Goal: Information Seeking & Learning: Learn about a topic

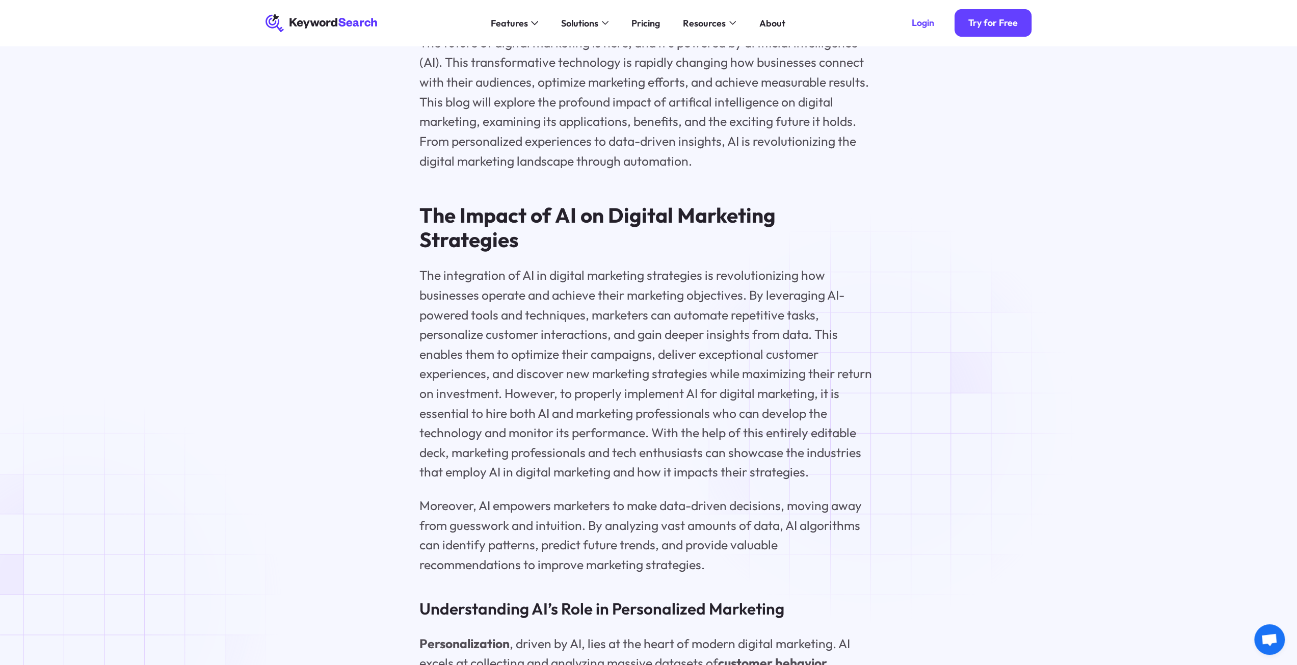
scroll to position [1223, 0]
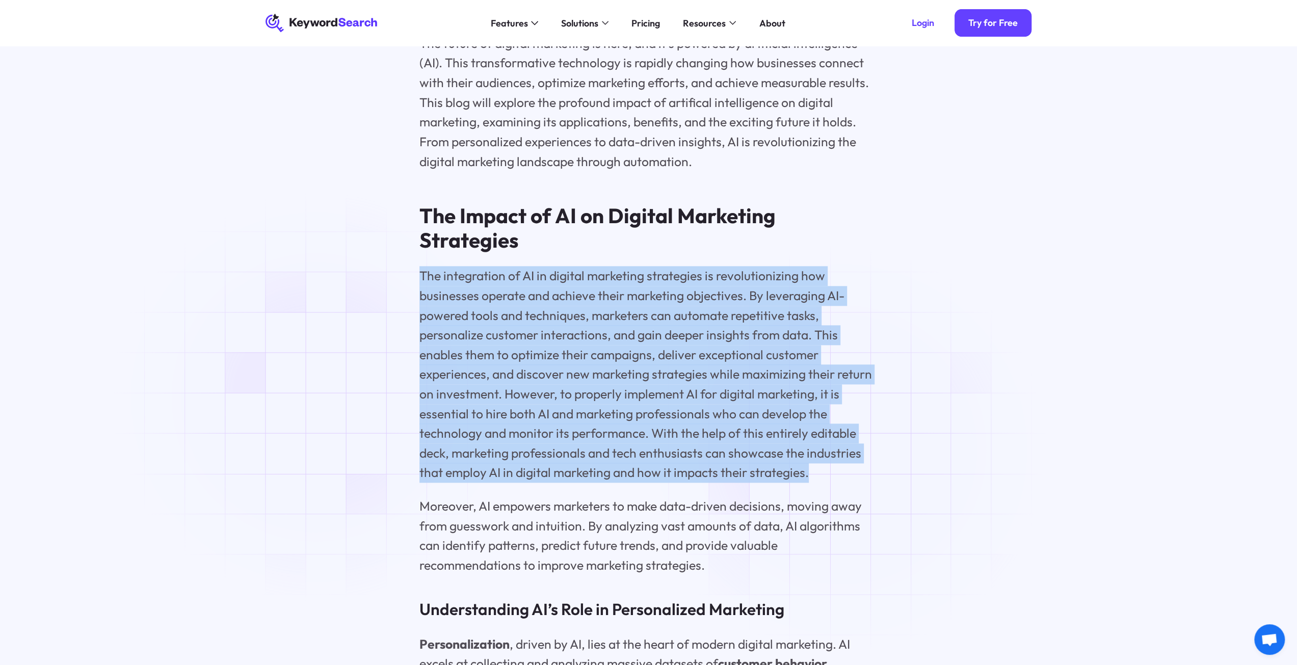
drag, startPoint x: 421, startPoint y: 250, endPoint x: 847, endPoint y: 450, distance: 470.6
click at [847, 450] on p "The integration of AI in digital marketing strategies is revolutionizing how bu…" at bounding box center [648, 374] width 459 height 217
copy p "The integration of AI in digital marketing strategies is revolutionizing how bu…"
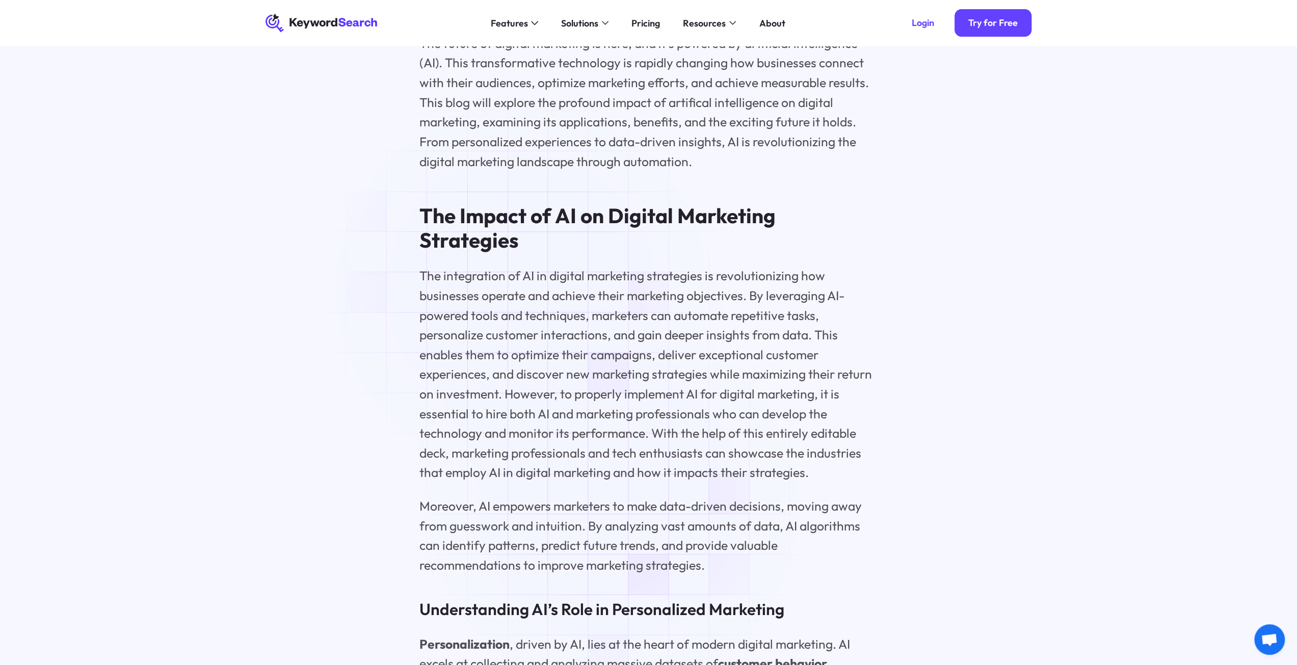
click at [617, 507] on p "Moreover, AI empowers marketers to make data-driven decisions, moving away from…" at bounding box center [648, 535] width 459 height 78
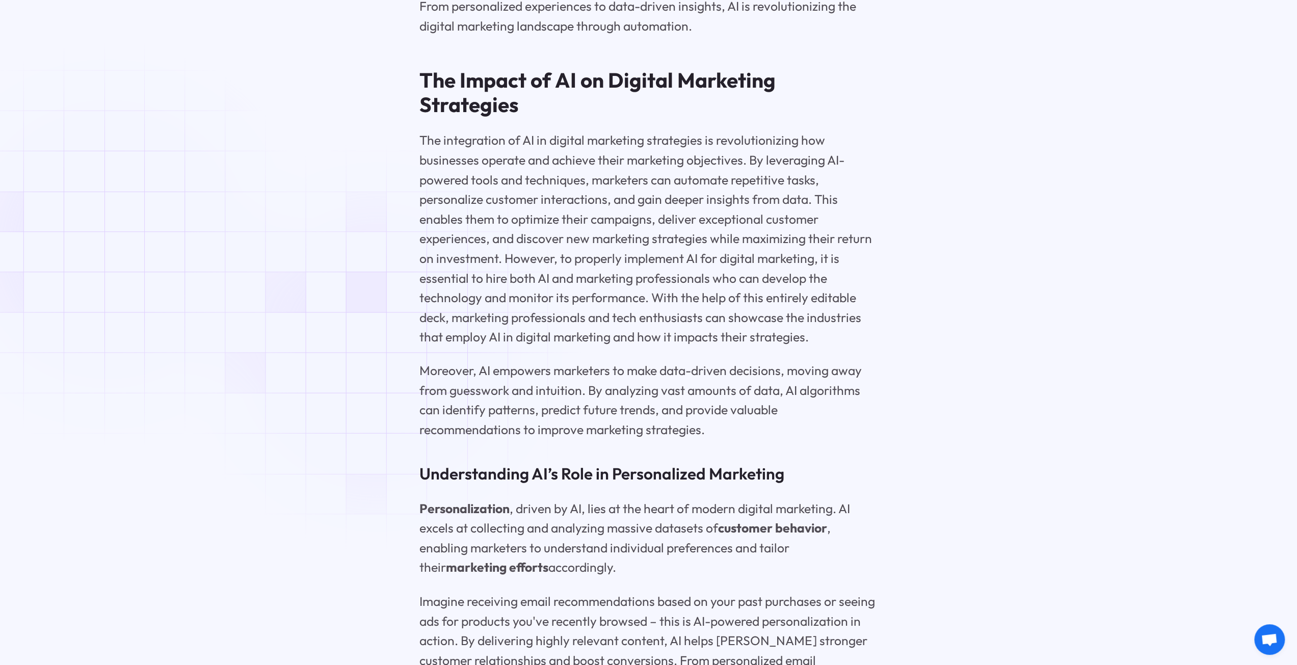
scroll to position [1359, 0]
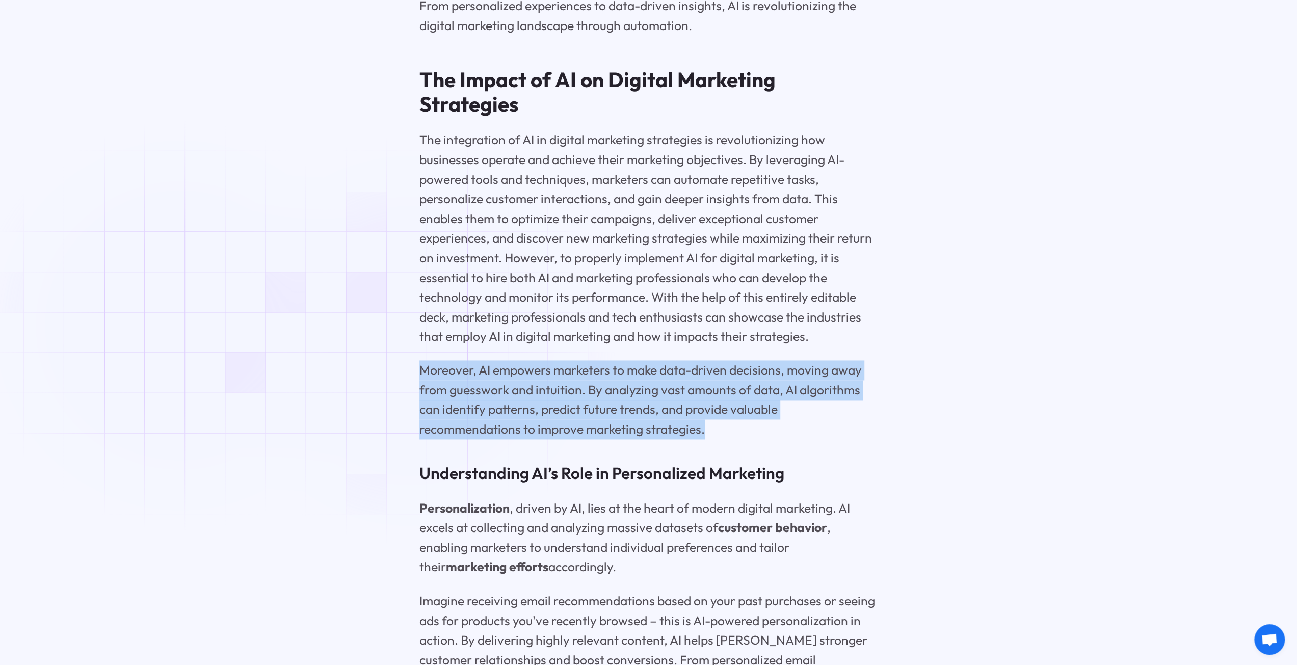
drag, startPoint x: 702, startPoint y: 401, endPoint x: 390, endPoint y: 336, distance: 318.7
copy p "Moreover, AI empowers marketers to make data-driven decisions, moving away from…"
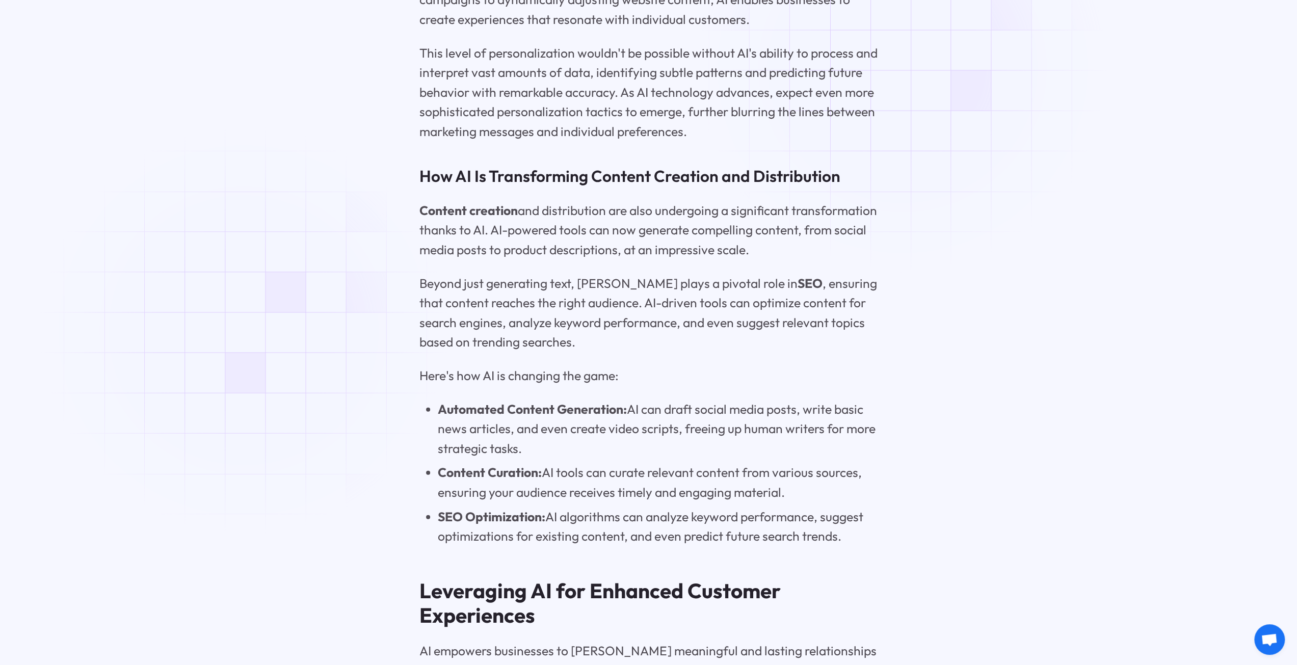
scroll to position [1631, 0]
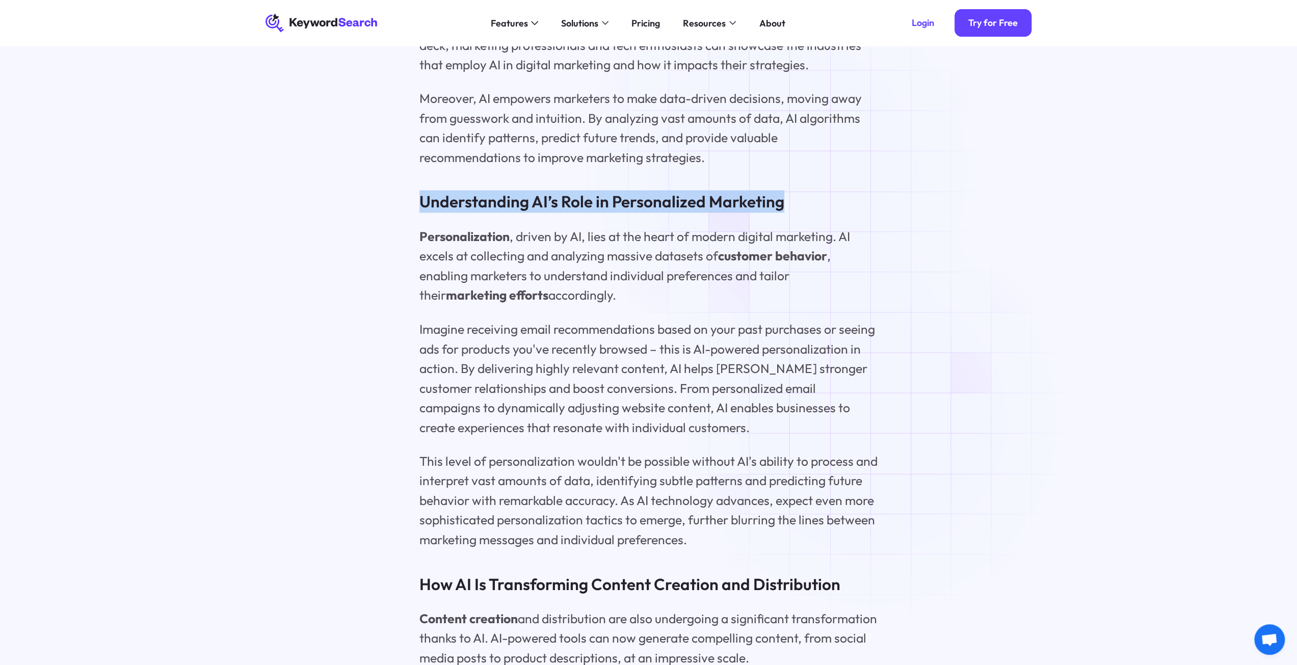
drag, startPoint x: 422, startPoint y: 177, endPoint x: 786, endPoint y: 171, distance: 365.0
click at [786, 190] on h3 "Understanding AI’s Role in Personalized Marketing" at bounding box center [648, 201] width 459 height 22
copy h3 "Understanding AI’s Role in Personalized Marketing"
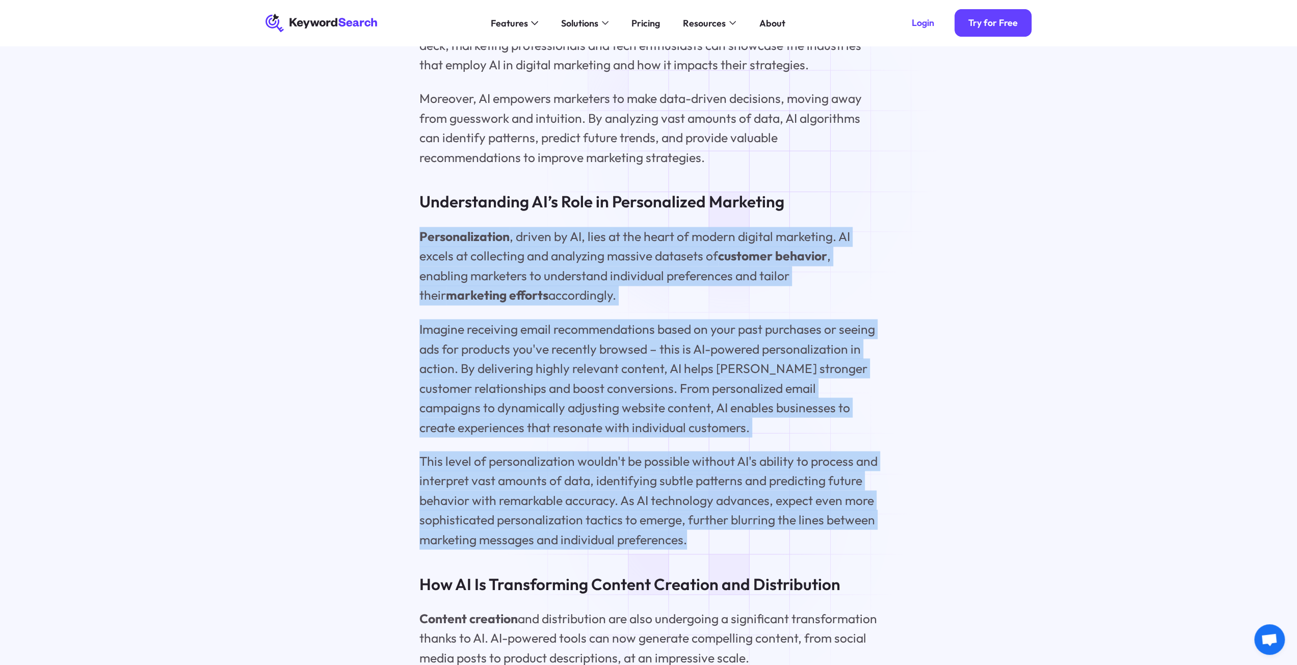
drag, startPoint x: 418, startPoint y: 211, endPoint x: 710, endPoint y: 511, distance: 418.9
copy div "Loremipsumdolor , sitame co AD, elit se doe tempo in utlabo etdolor magnaaliq. …"
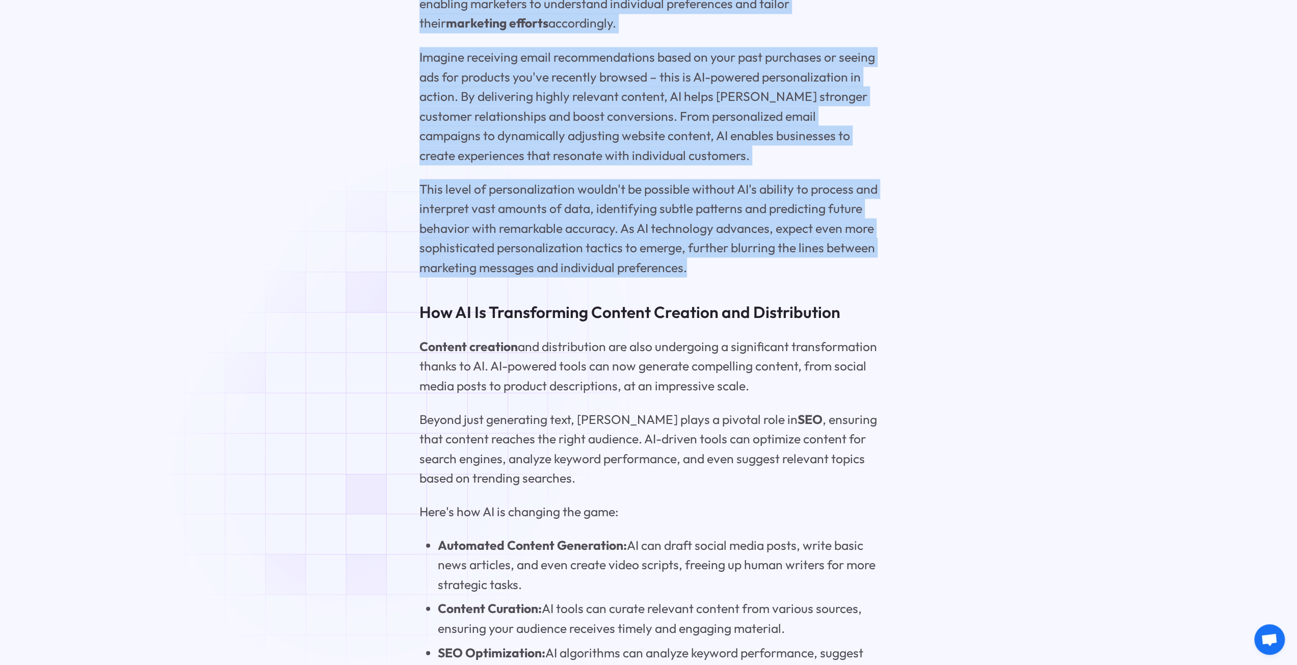
scroll to position [2039, 0]
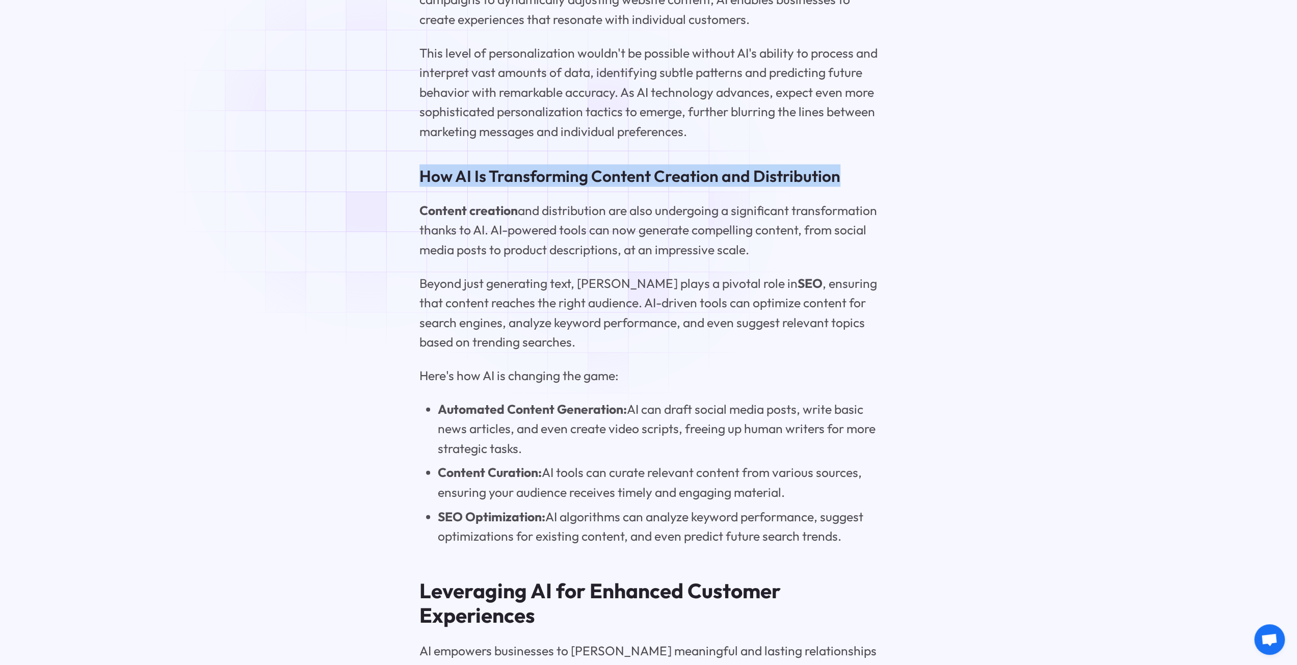
drag, startPoint x: 842, startPoint y: 153, endPoint x: 372, endPoint y: 144, distance: 470.0
copy h3 "How AI Is Transforming Content Creation and Distribution"
drag, startPoint x: 421, startPoint y: 185, endPoint x: 844, endPoint y: 514, distance: 536.5
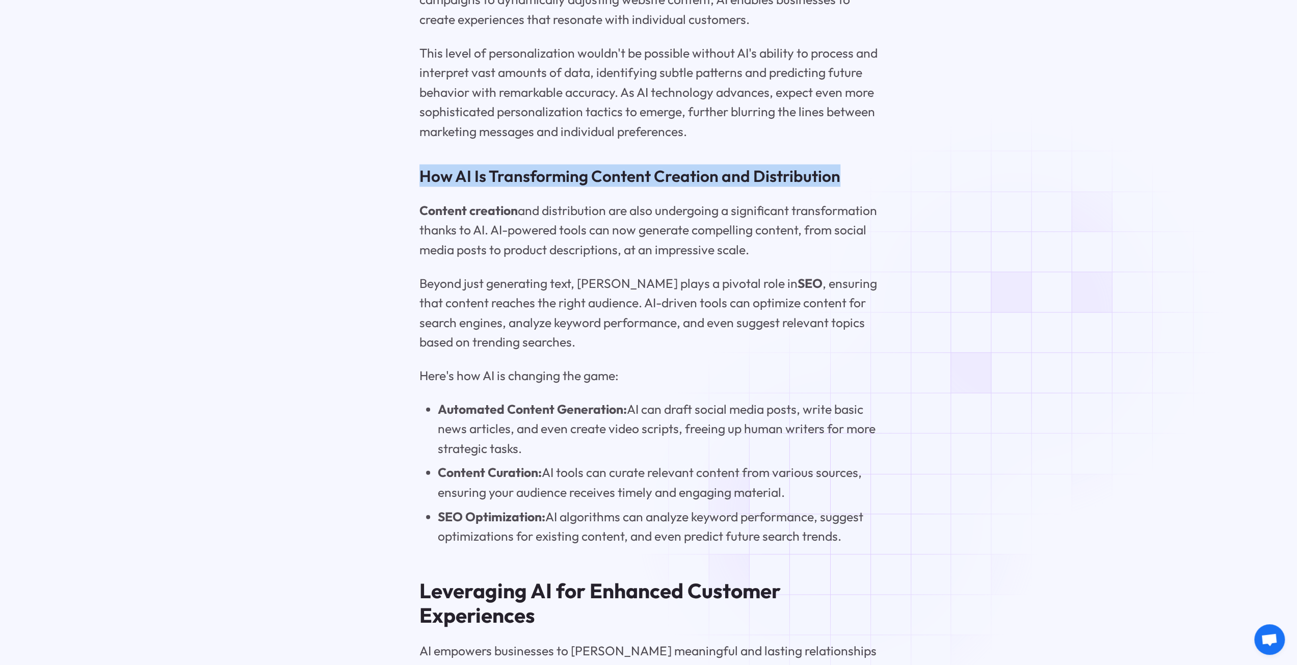
copy div "Content creation and distribution are also undergoing a significant transformat…"
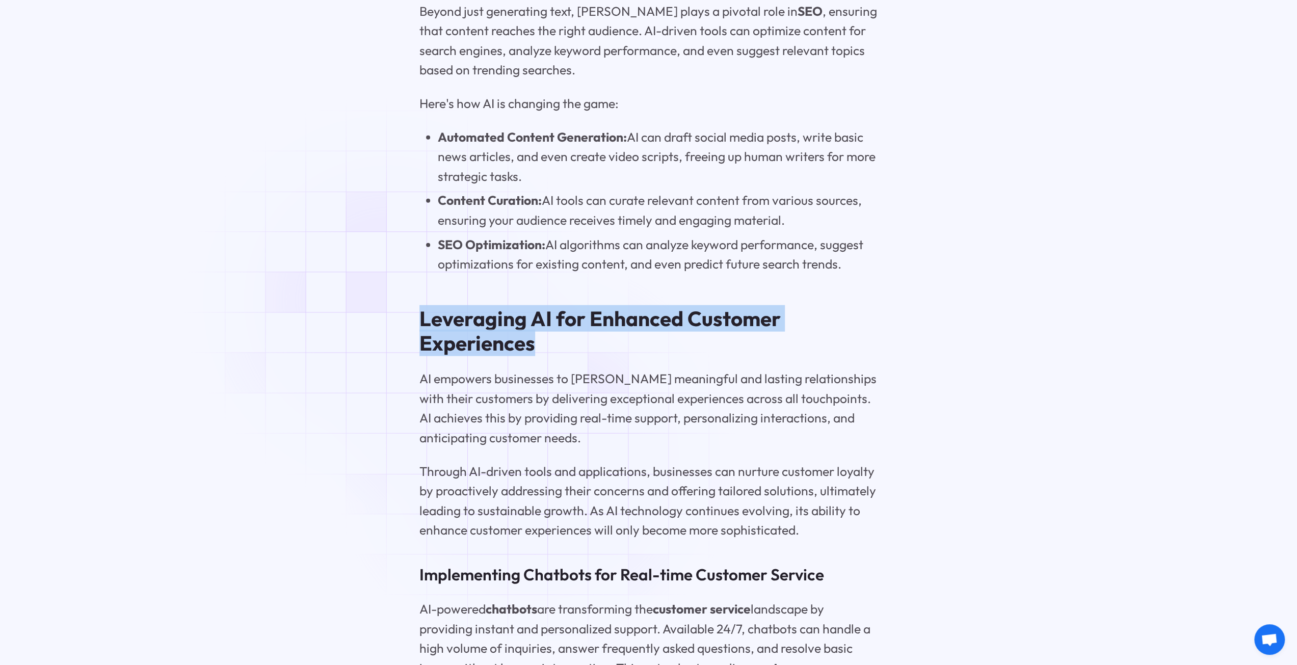
drag, startPoint x: 545, startPoint y: 314, endPoint x: 390, endPoint y: 300, distance: 155.6
copy h2 "Leveraging AI for Enhanced Customer Experiences"
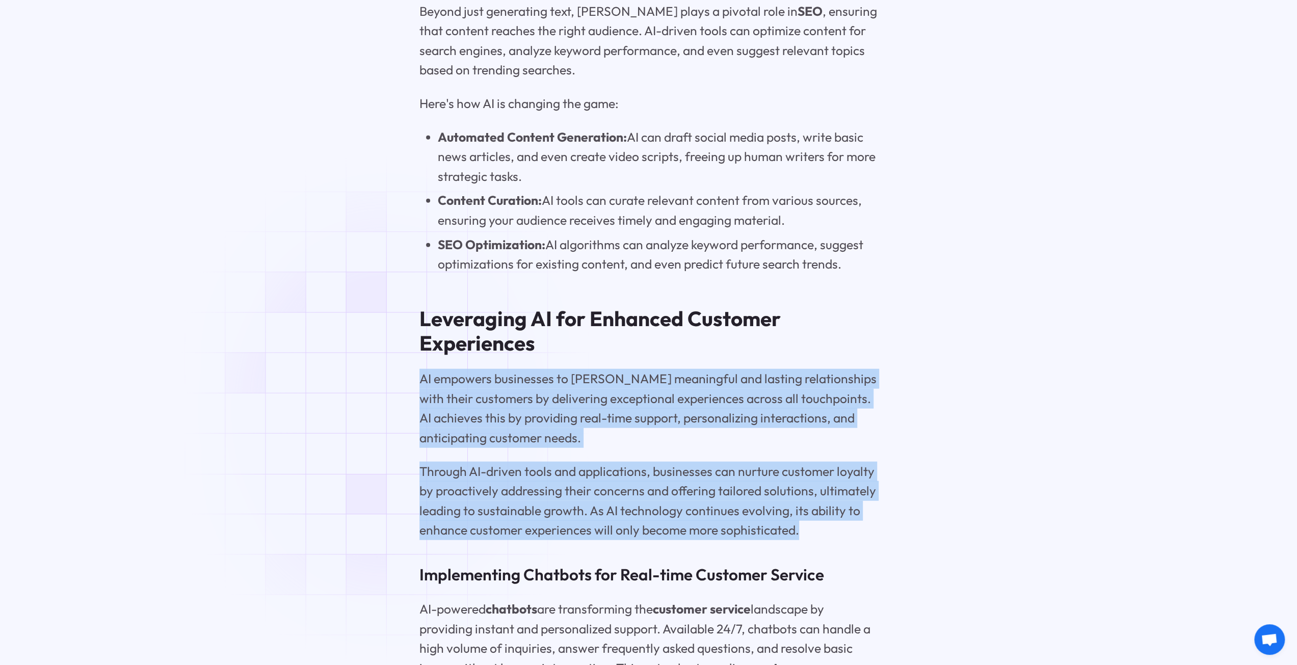
drag, startPoint x: 803, startPoint y: 514, endPoint x: 388, endPoint y: 358, distance: 443.7
copy div "AI empowers businesses to [PERSON_NAME] meaningful and lasting relationships wi…"
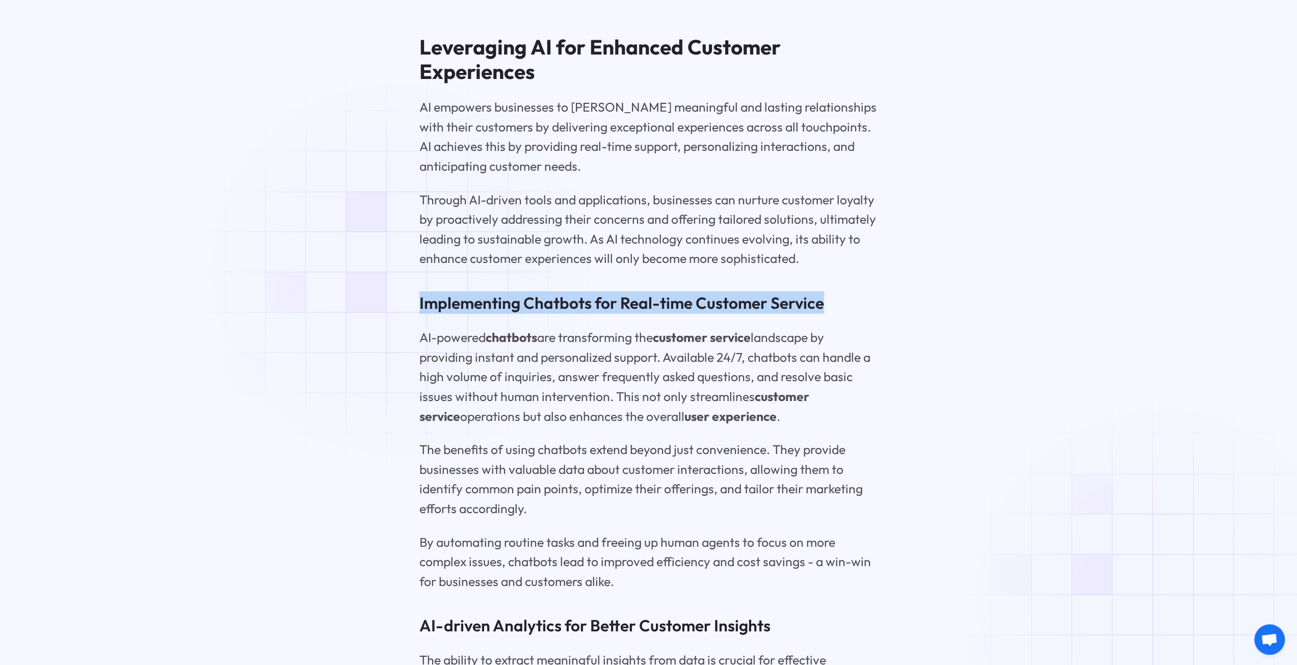
drag, startPoint x: 827, startPoint y: 275, endPoint x: 399, endPoint y: 272, distance: 428.2
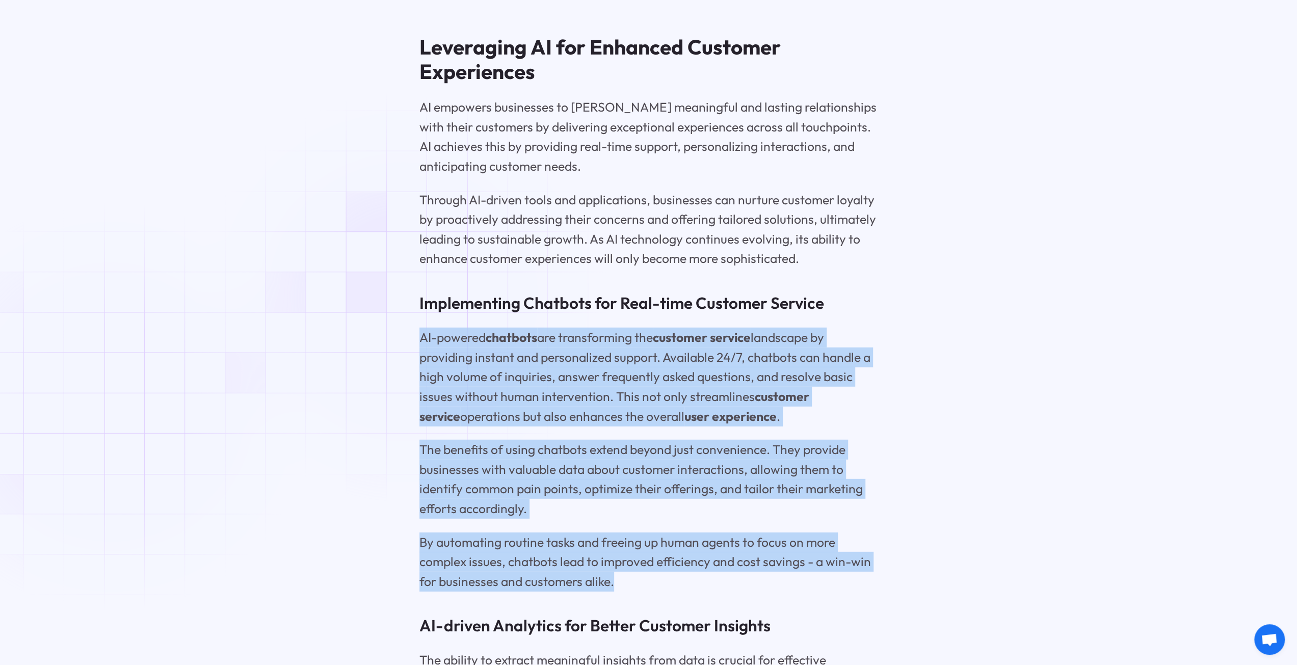
drag, startPoint x: 621, startPoint y: 557, endPoint x: 405, endPoint y: 297, distance: 337.7
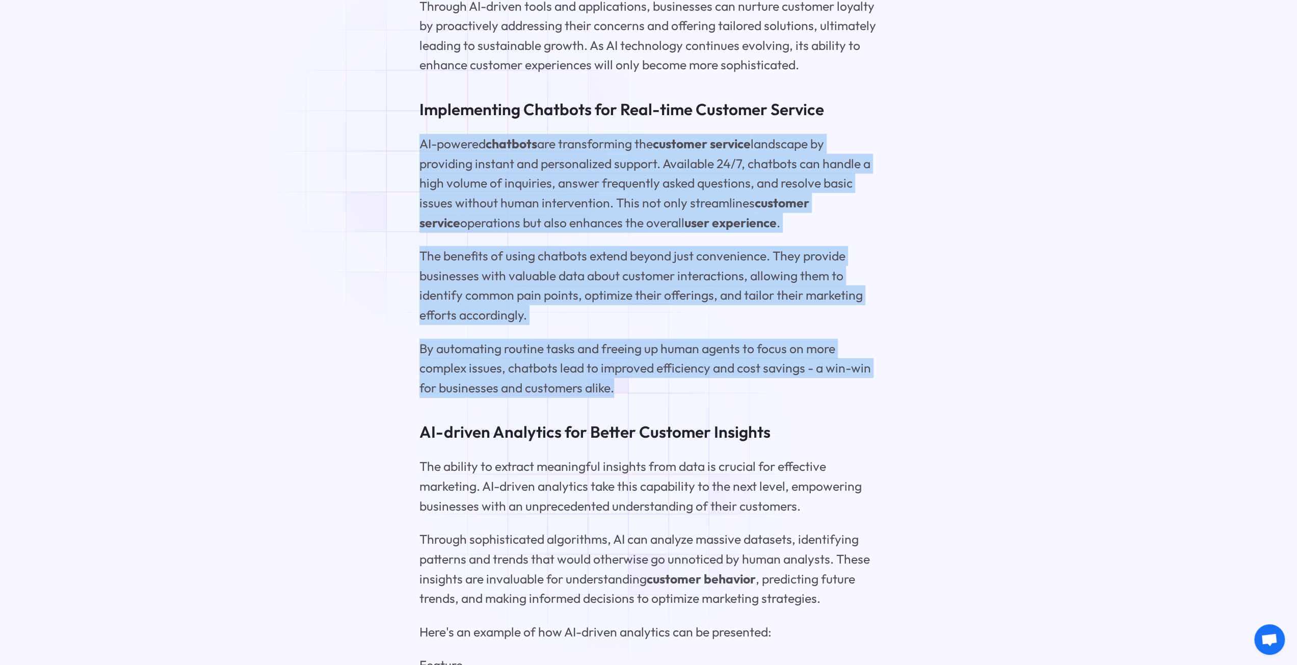
scroll to position [2854, 0]
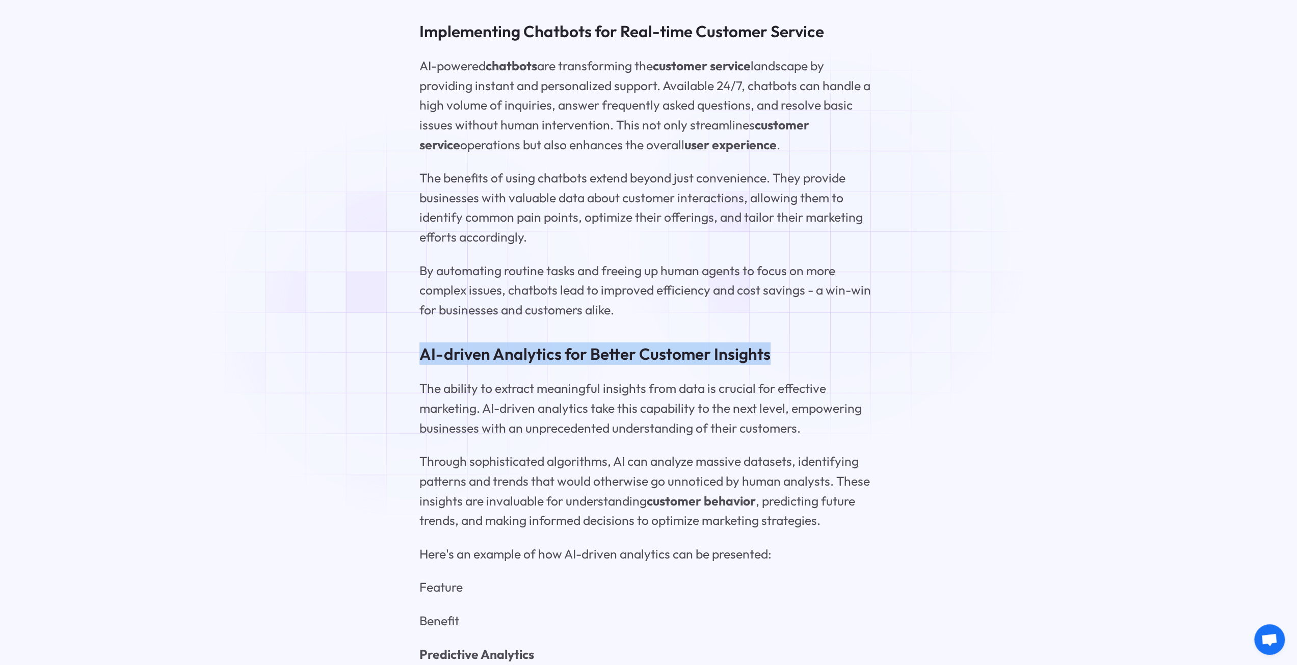
drag, startPoint x: 780, startPoint y: 316, endPoint x: 413, endPoint y: 314, distance: 367.0
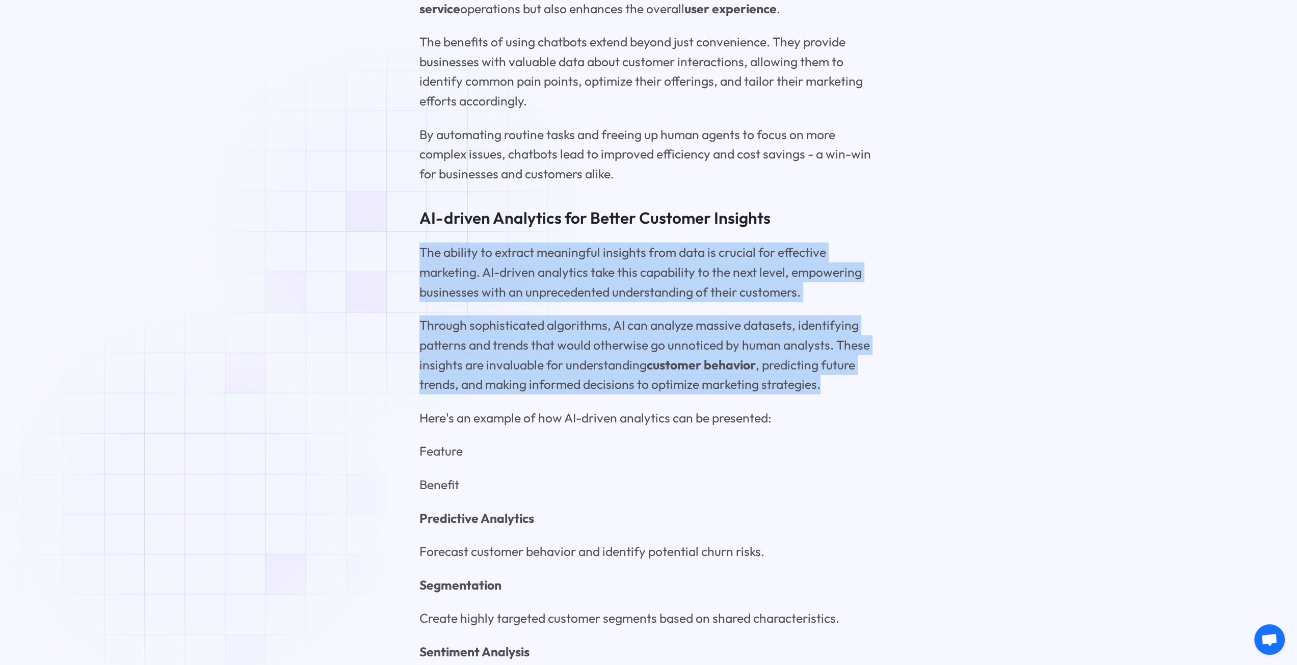
drag, startPoint x: 838, startPoint y: 361, endPoint x: 398, endPoint y: 228, distance: 460.2
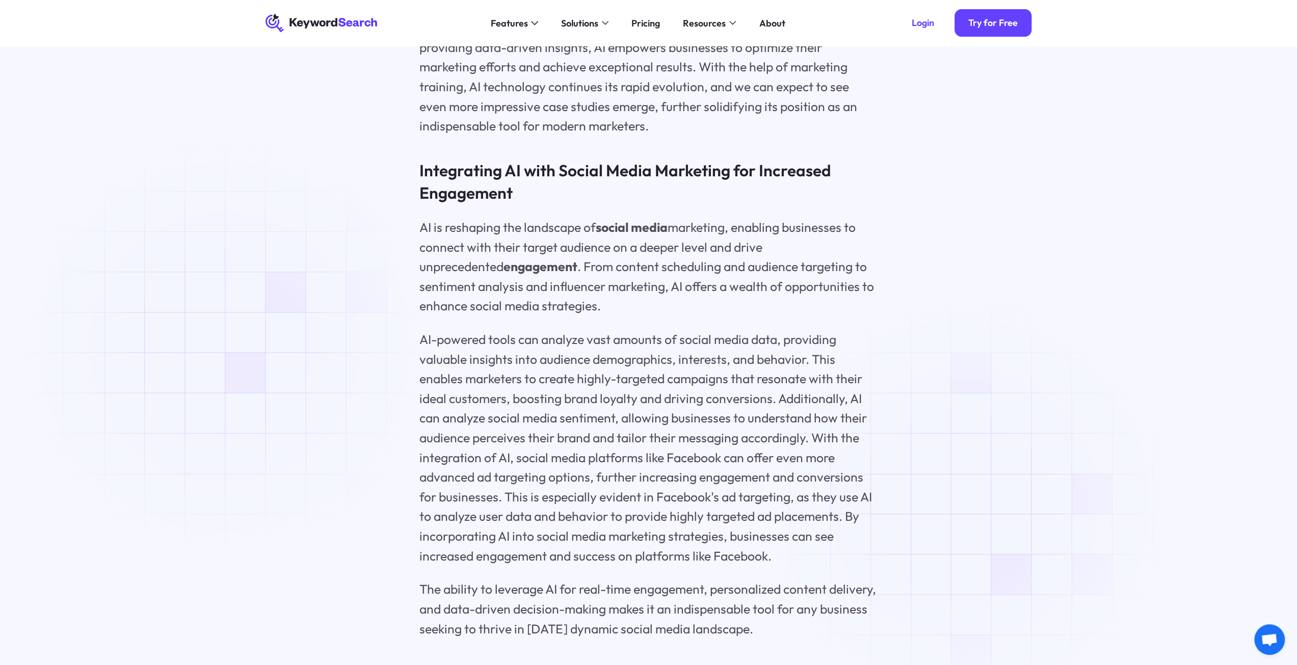
scroll to position [4214, 0]
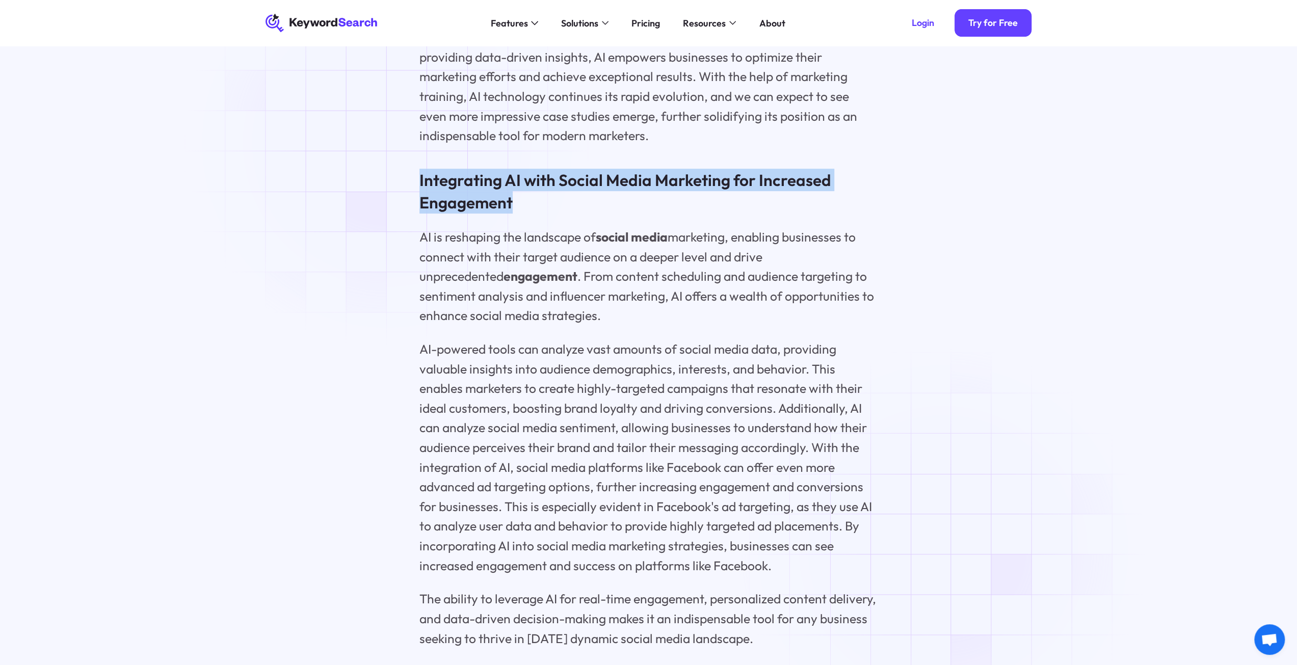
drag, startPoint x: 540, startPoint y: 180, endPoint x: 389, endPoint y: 143, distance: 154.9
drag, startPoint x: 767, startPoint y: 614, endPoint x: 420, endPoint y: 210, distance: 532.5
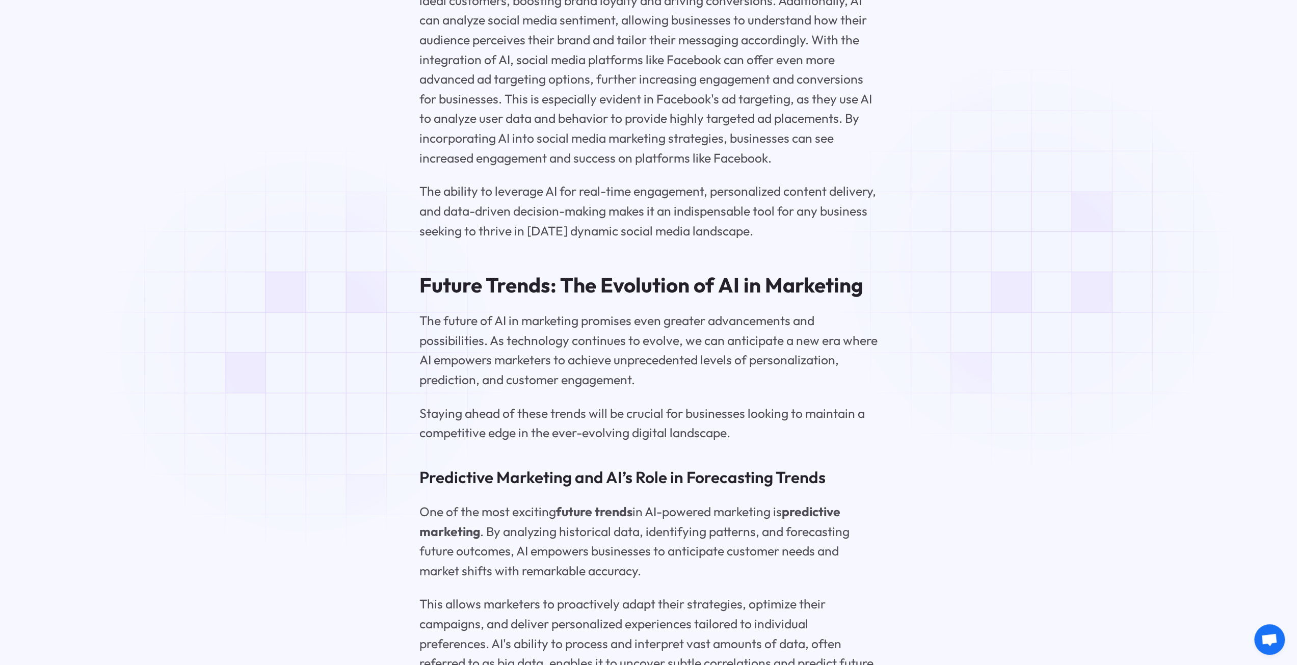
scroll to position [4893, 0]
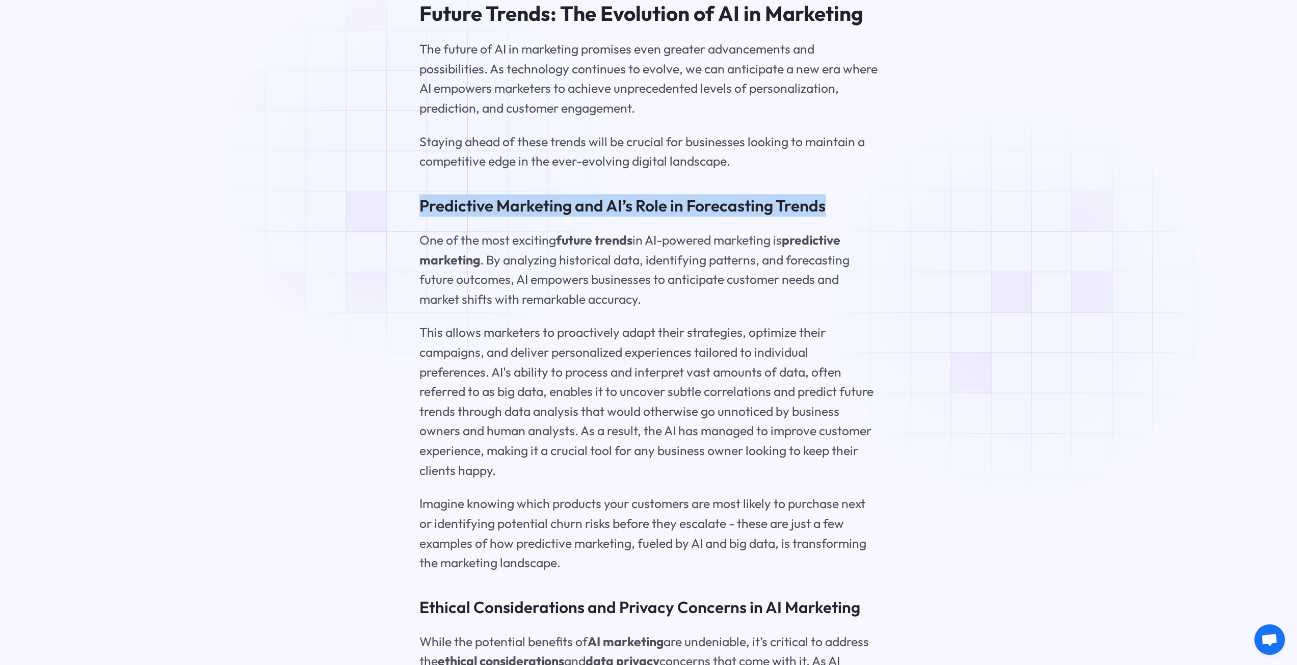
drag, startPoint x: 849, startPoint y: 183, endPoint x: 419, endPoint y: 171, distance: 429.8
click at [419, 194] on h3 "Predictive Marketing and AI’s Role in Forecasting Trends" at bounding box center [648, 205] width 459 height 22
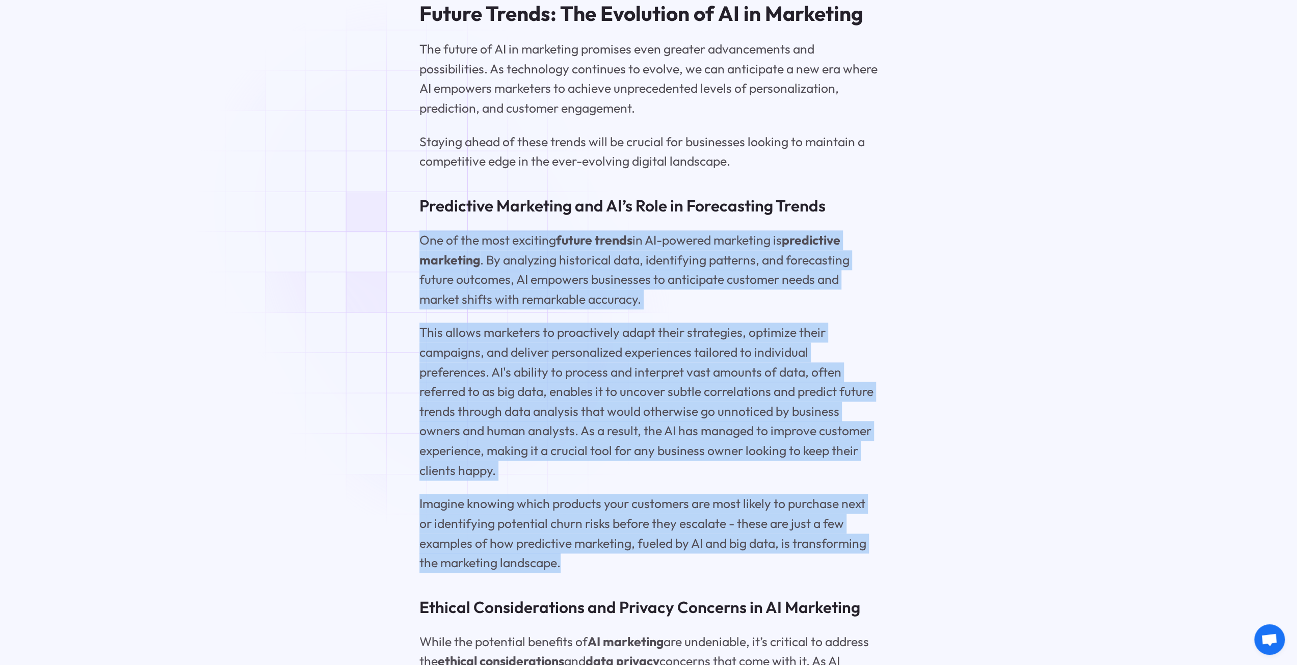
drag, startPoint x: 580, startPoint y: 537, endPoint x: 401, endPoint y: 204, distance: 377.4
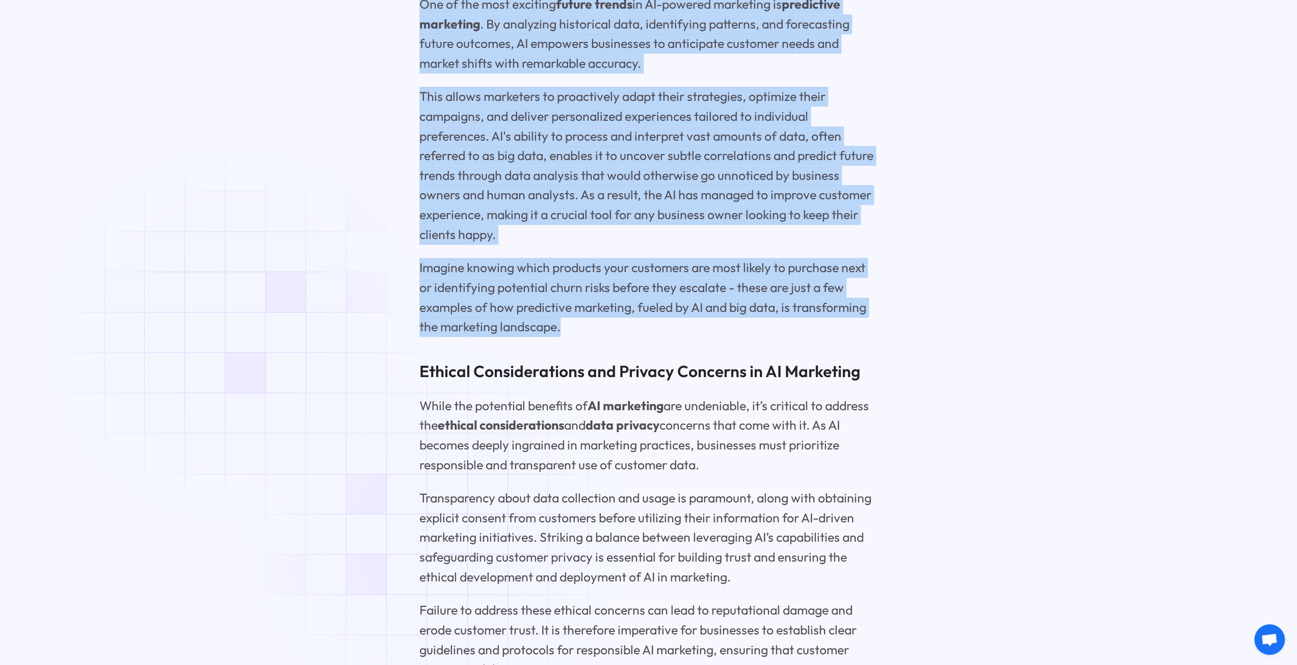
scroll to position [5301, 0]
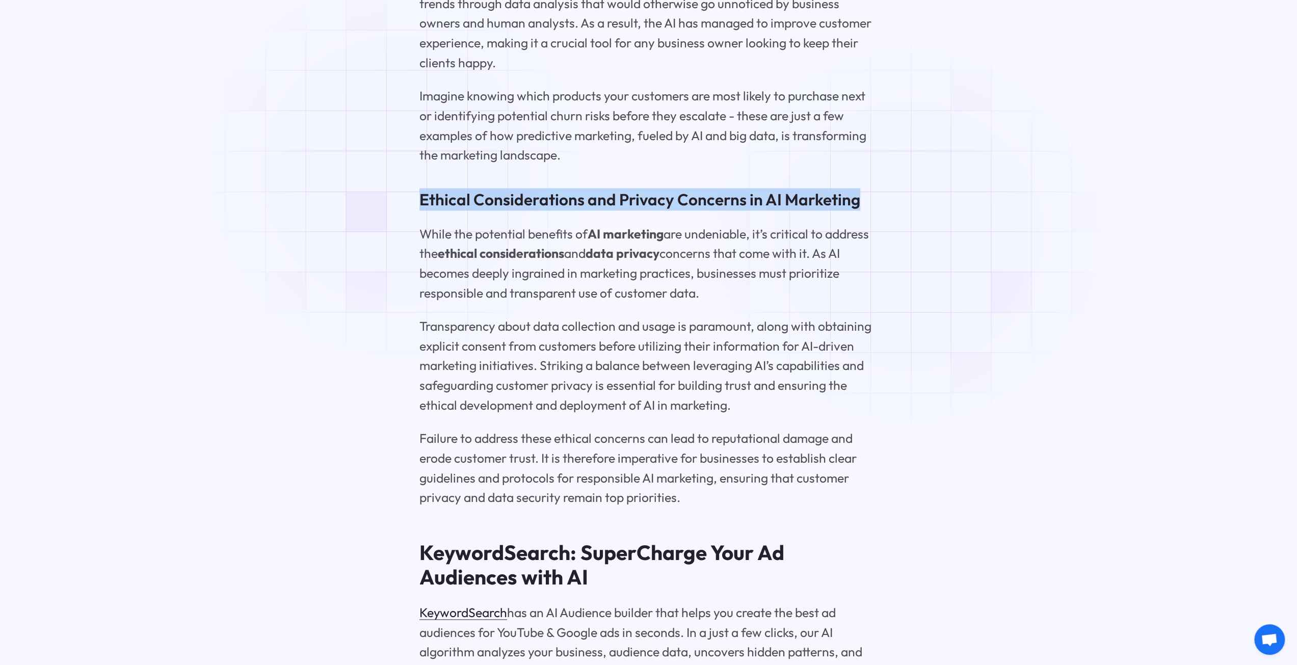
drag, startPoint x: 865, startPoint y: 177, endPoint x: 399, endPoint y: 171, distance: 466.9
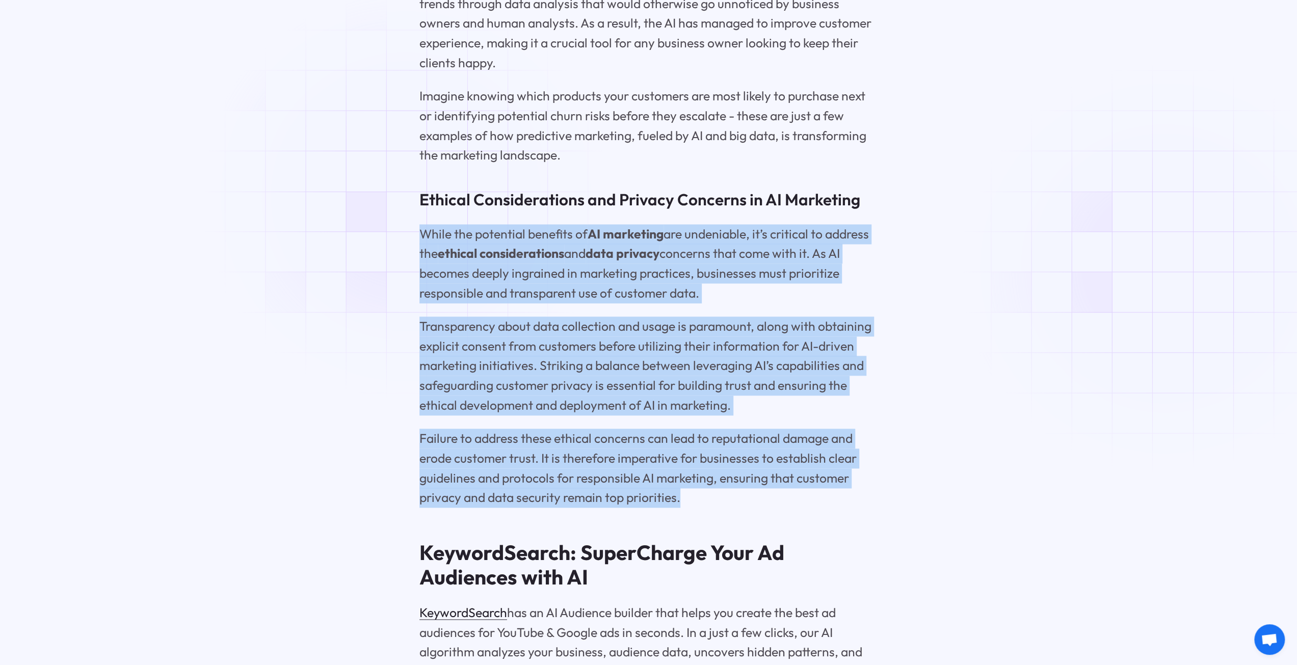
drag, startPoint x: 684, startPoint y: 472, endPoint x: 408, endPoint y: 196, distance: 389.6
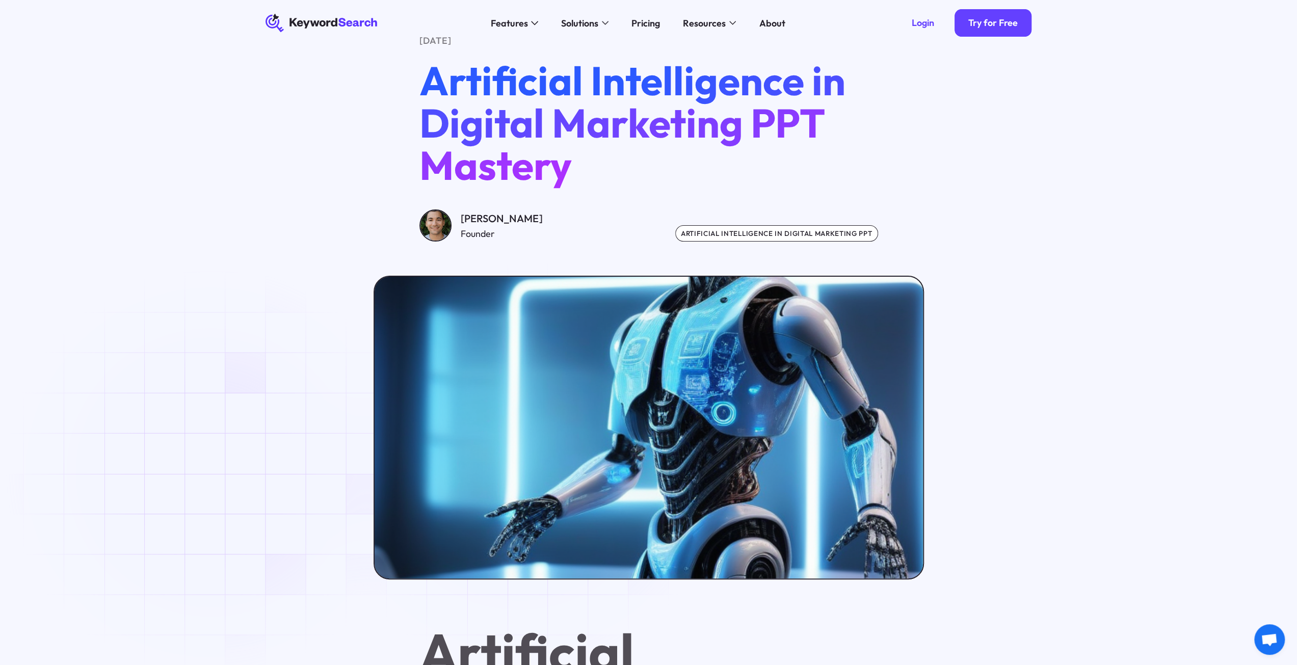
scroll to position [0, 0]
